Goal: Find specific page/section: Find specific page/section

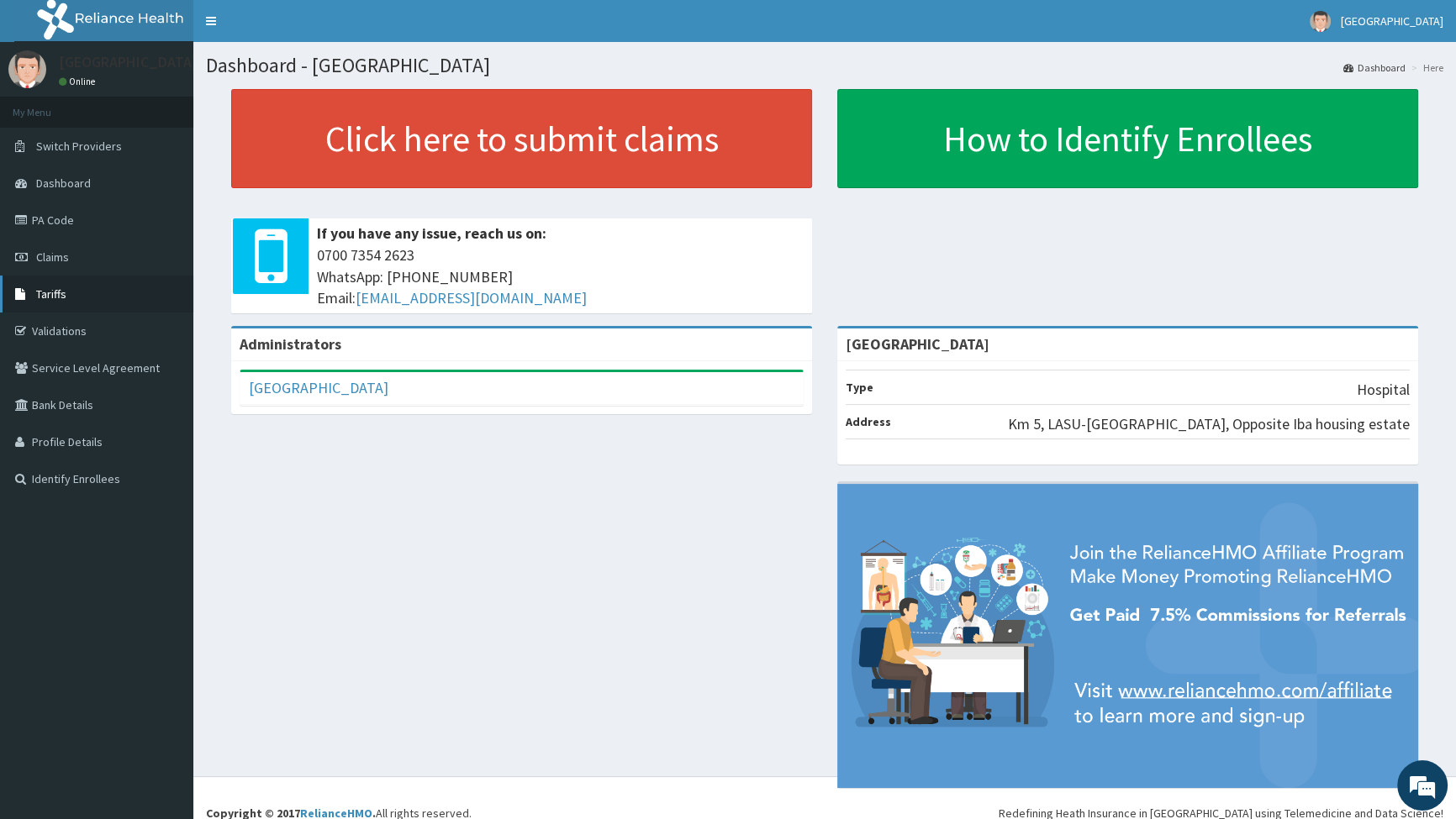
click at [59, 291] on span "Tariffs" at bounding box center [51, 293] width 31 height 15
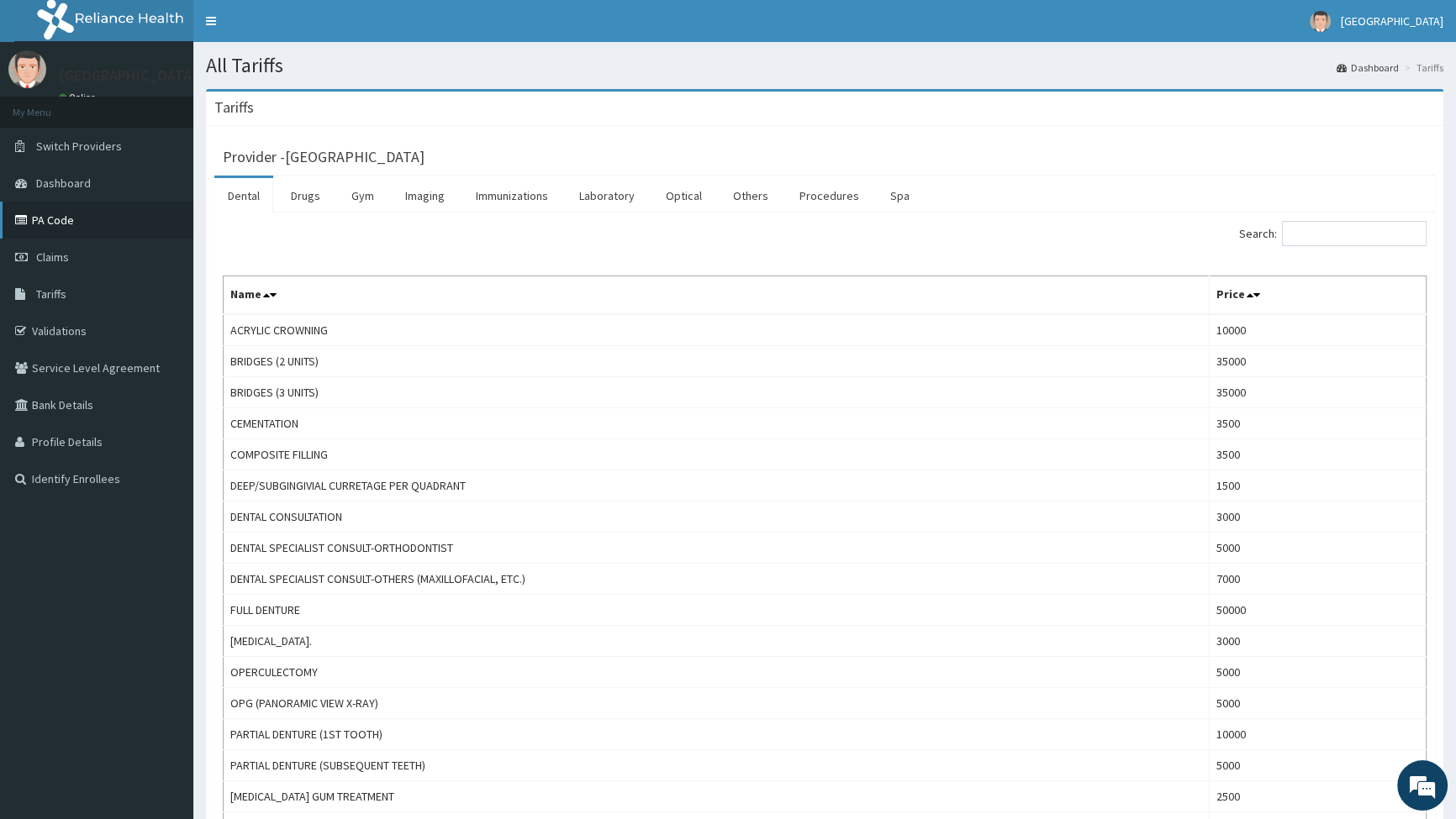
click at [55, 227] on link "PA Code" at bounding box center [96, 219] width 193 height 37
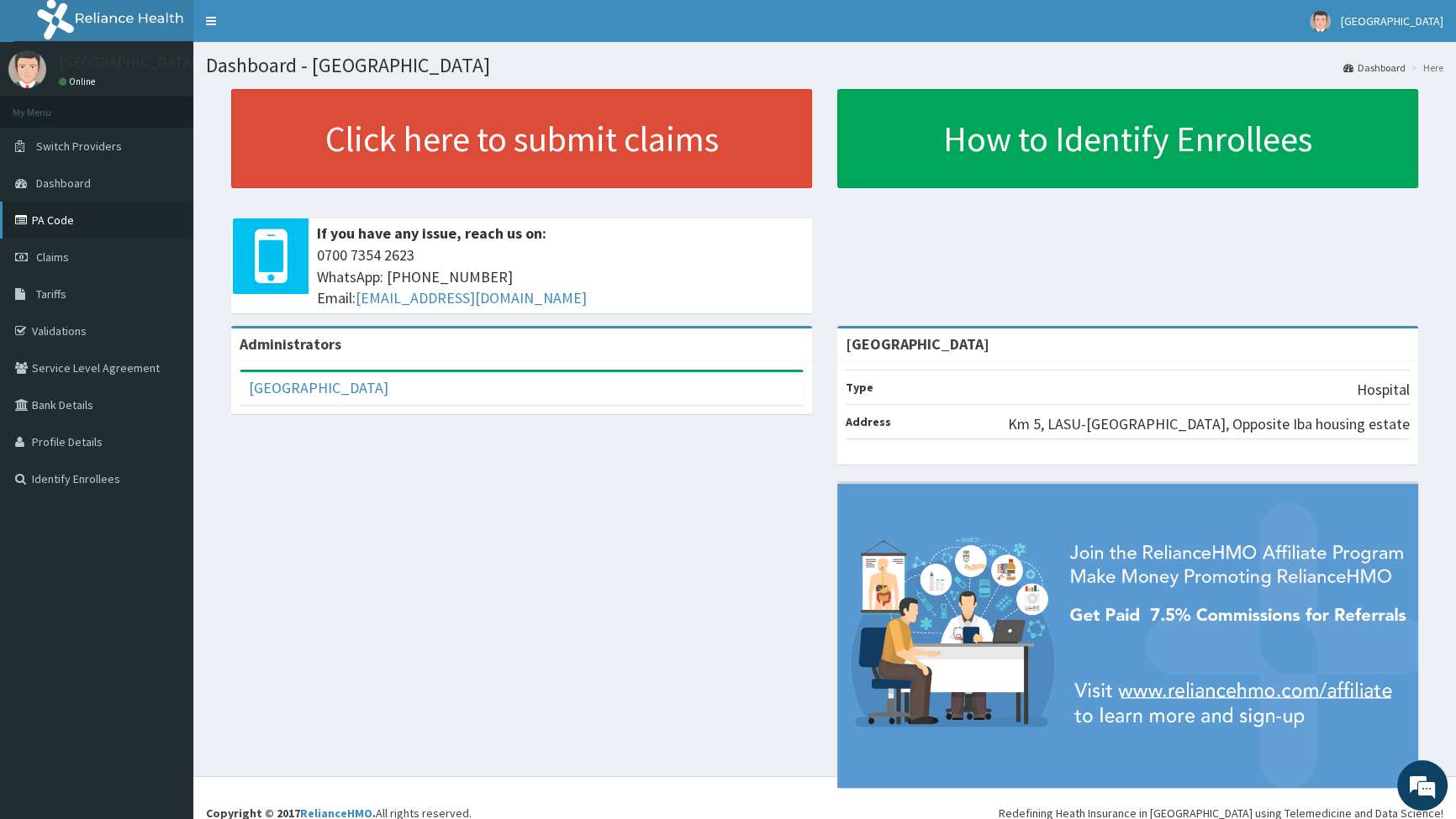
click at [61, 227] on link "PA Code" at bounding box center [96, 219] width 193 height 37
